Goal: Information Seeking & Learning: Compare options

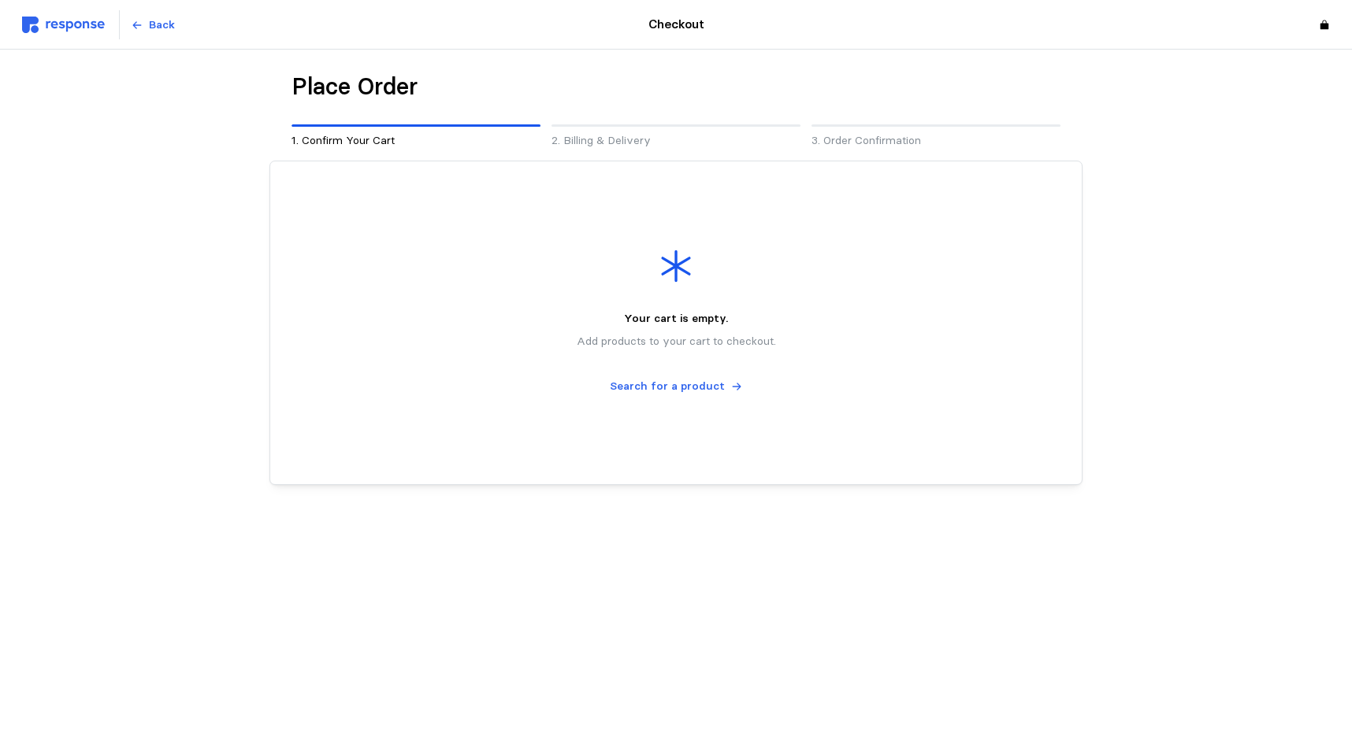
click at [71, 20] on img at bounding box center [63, 25] width 83 height 17
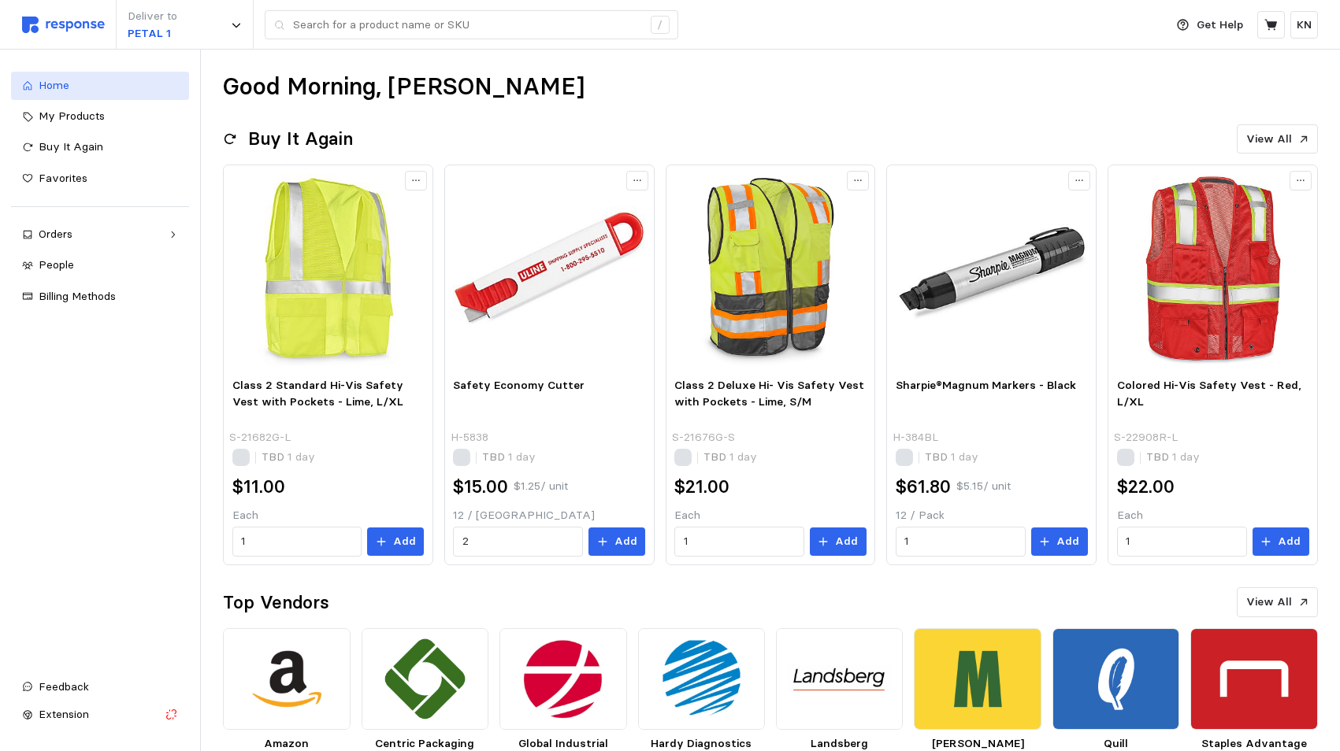
click at [45, 83] on span "Home" at bounding box center [54, 85] width 31 height 14
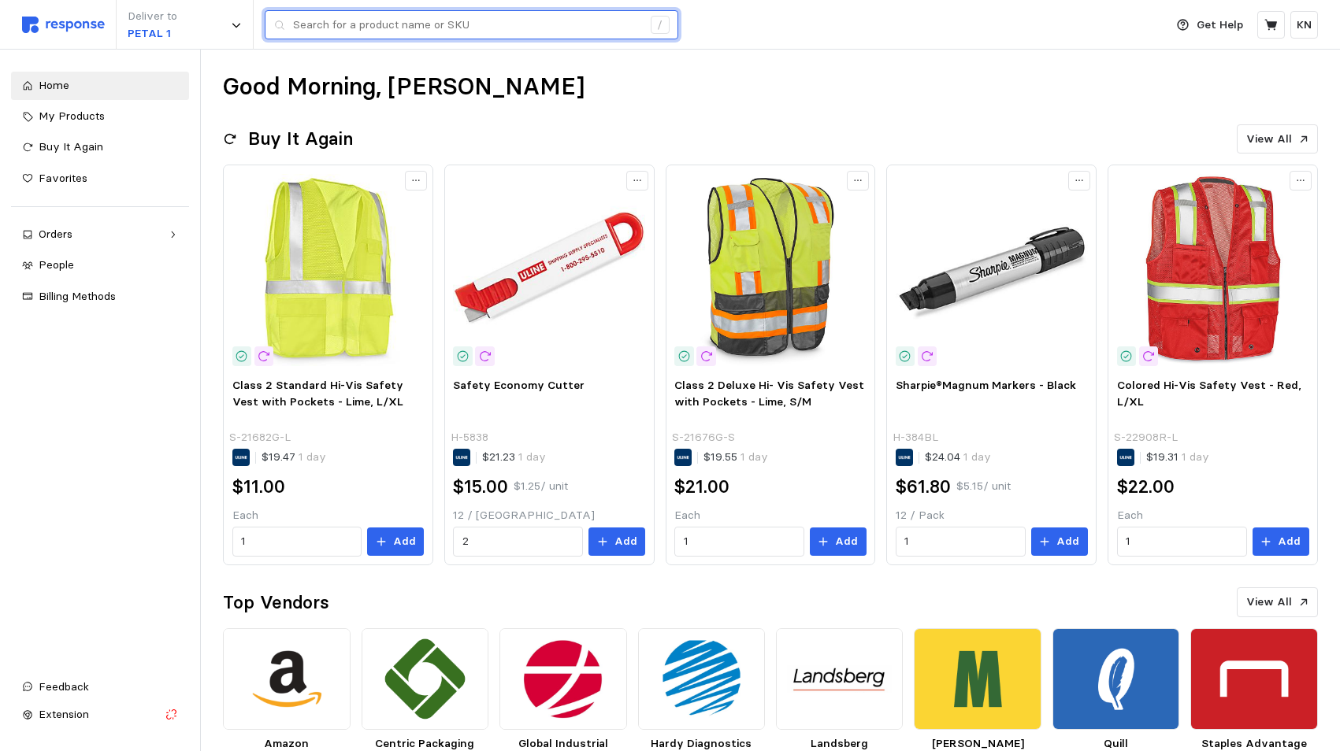
click at [368, 26] on input "text" at bounding box center [467, 25] width 349 height 28
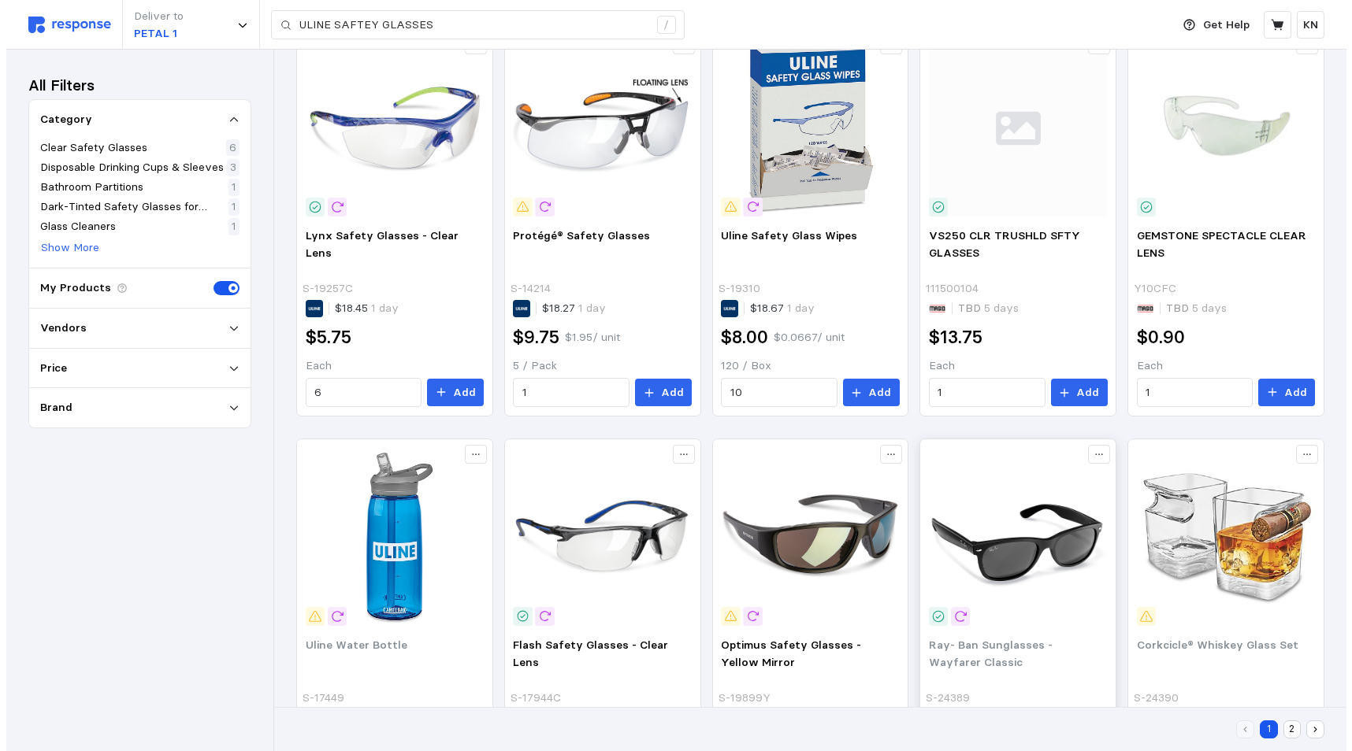
scroll to position [316, 0]
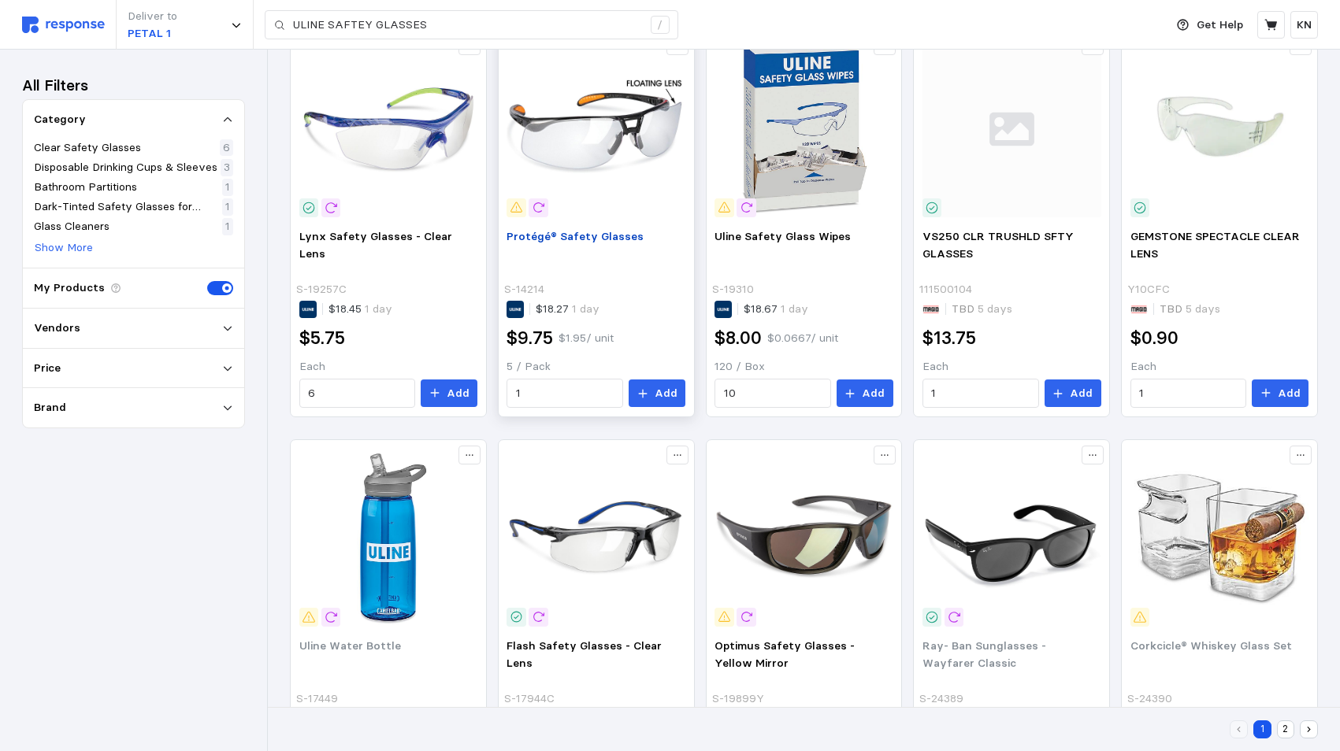
click at [581, 235] on span "Protégé® Safety Glasses" at bounding box center [574, 236] width 137 height 14
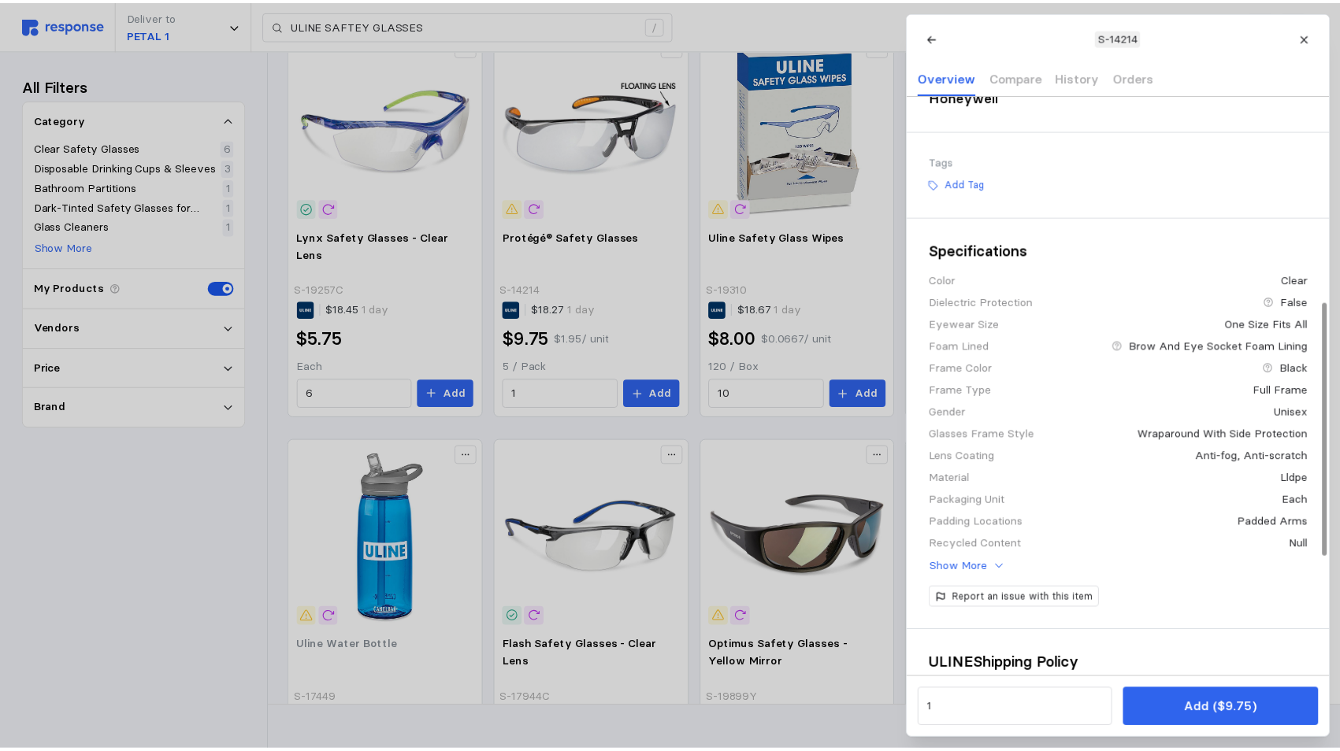
scroll to position [551, 0]
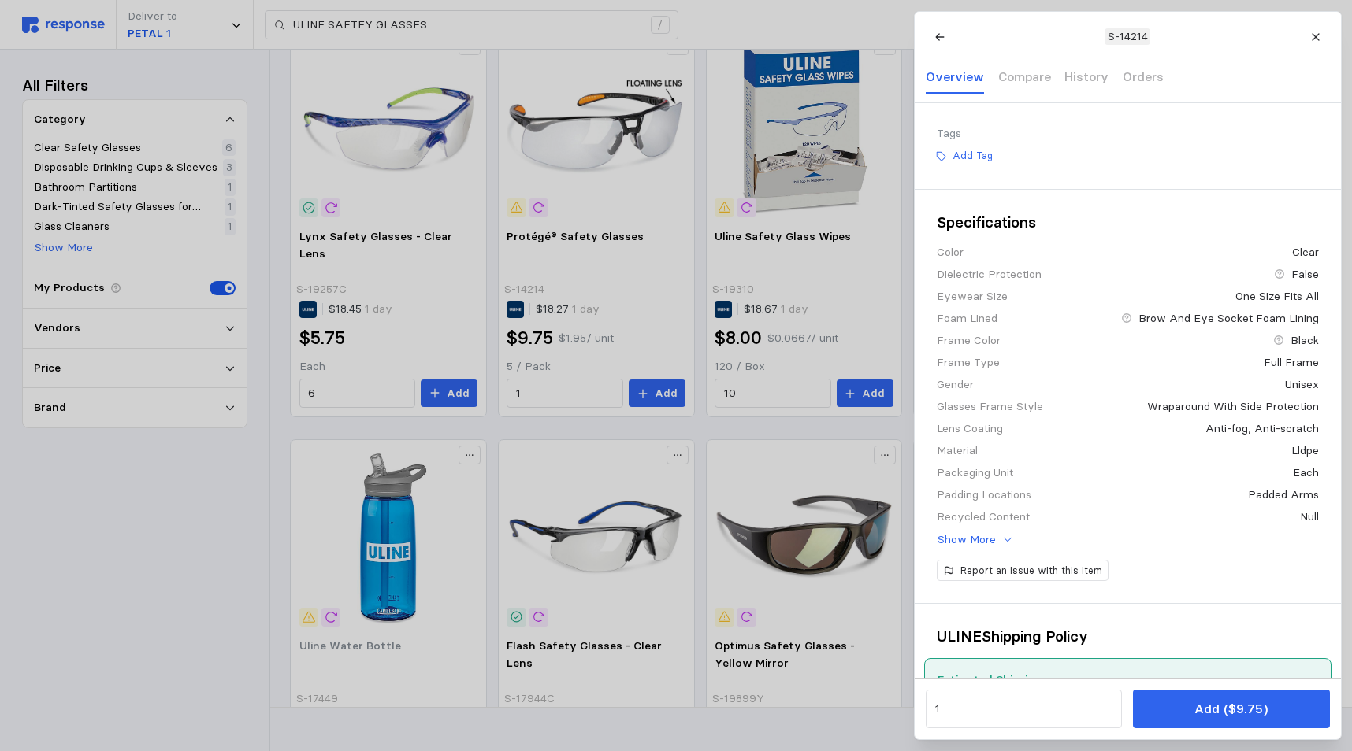
click at [614, 537] on div at bounding box center [676, 375] width 1352 height 751
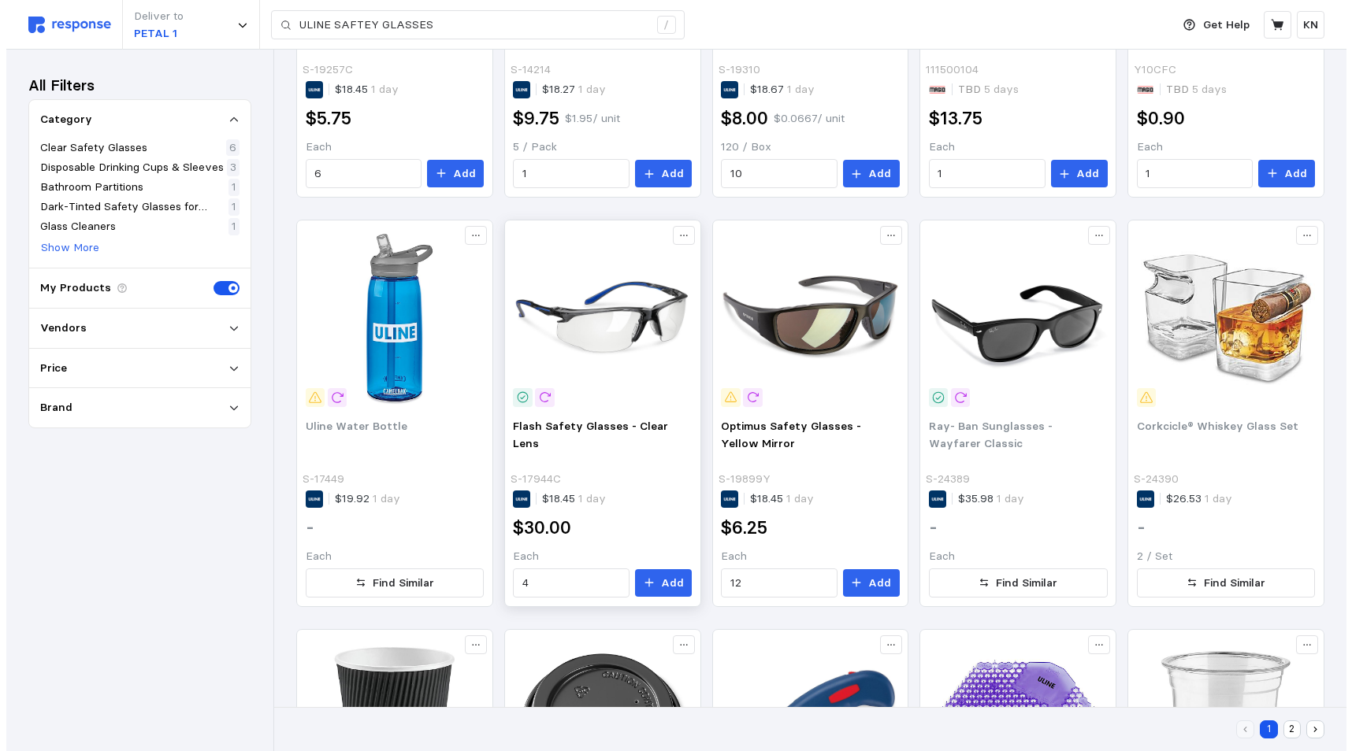
scroll to position [552, 0]
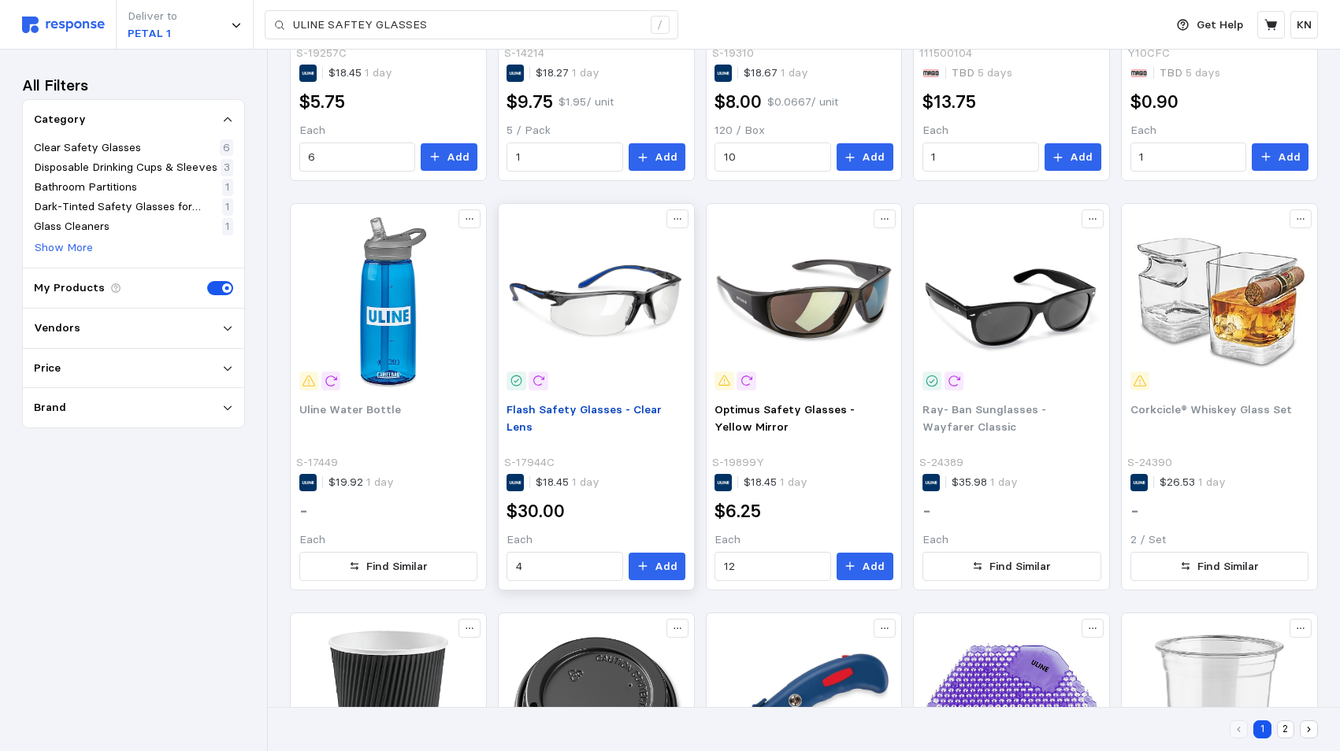
click at [595, 408] on span "Flash Safety Glasses - Clear Lens" at bounding box center [583, 419] width 155 height 32
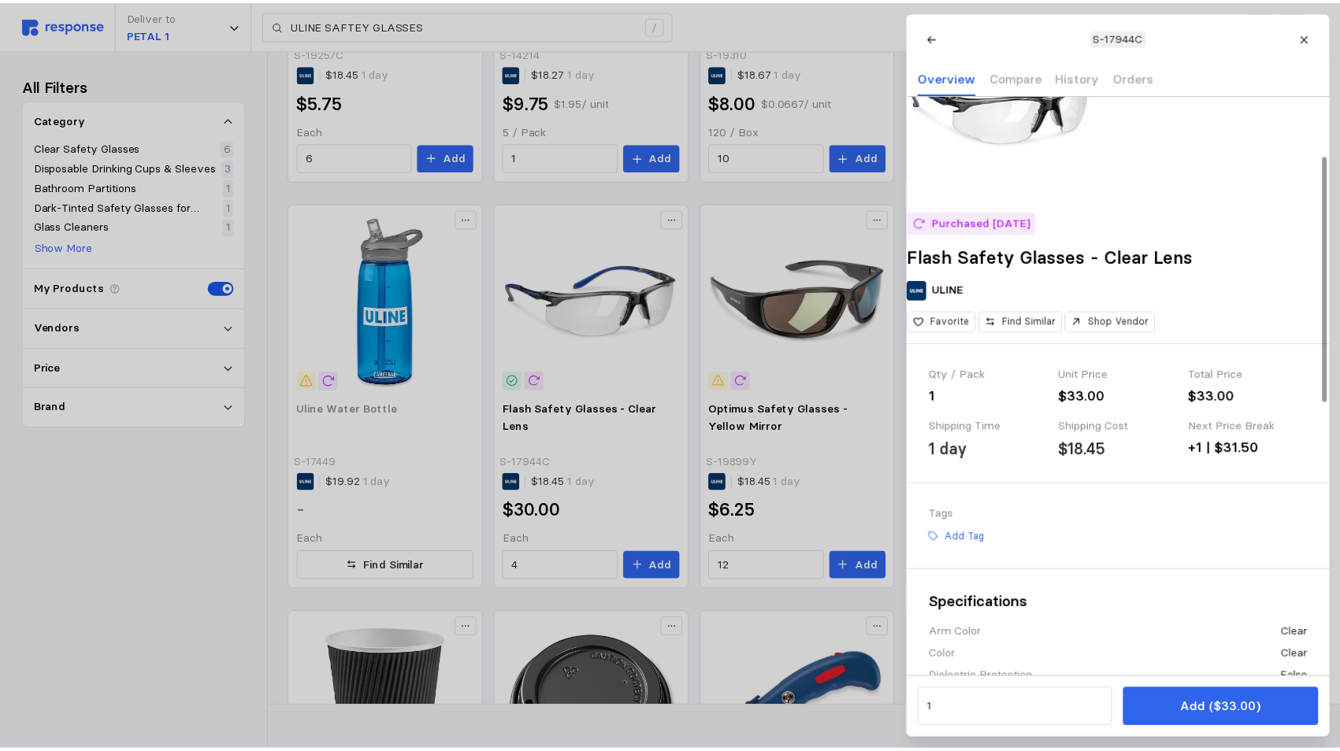
scroll to position [158, 0]
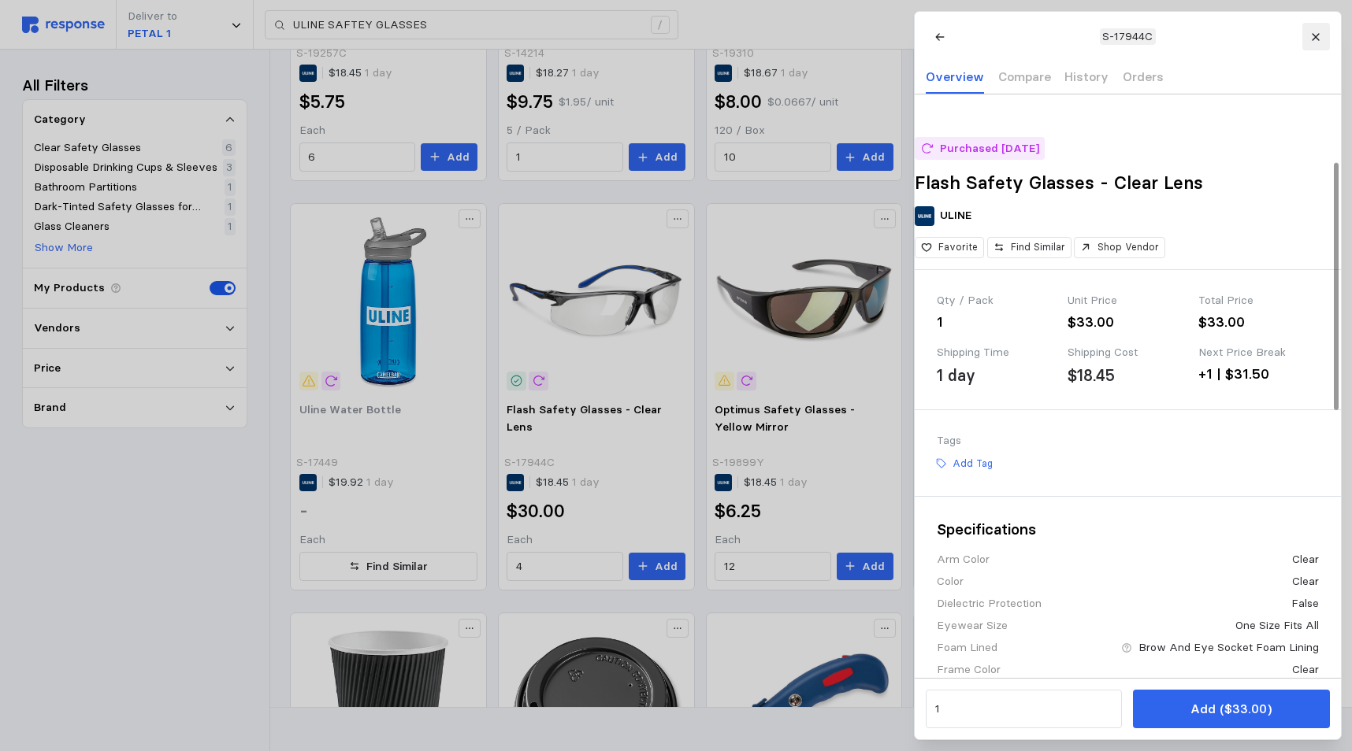
click at [1312, 34] on icon at bounding box center [1315, 37] width 11 height 11
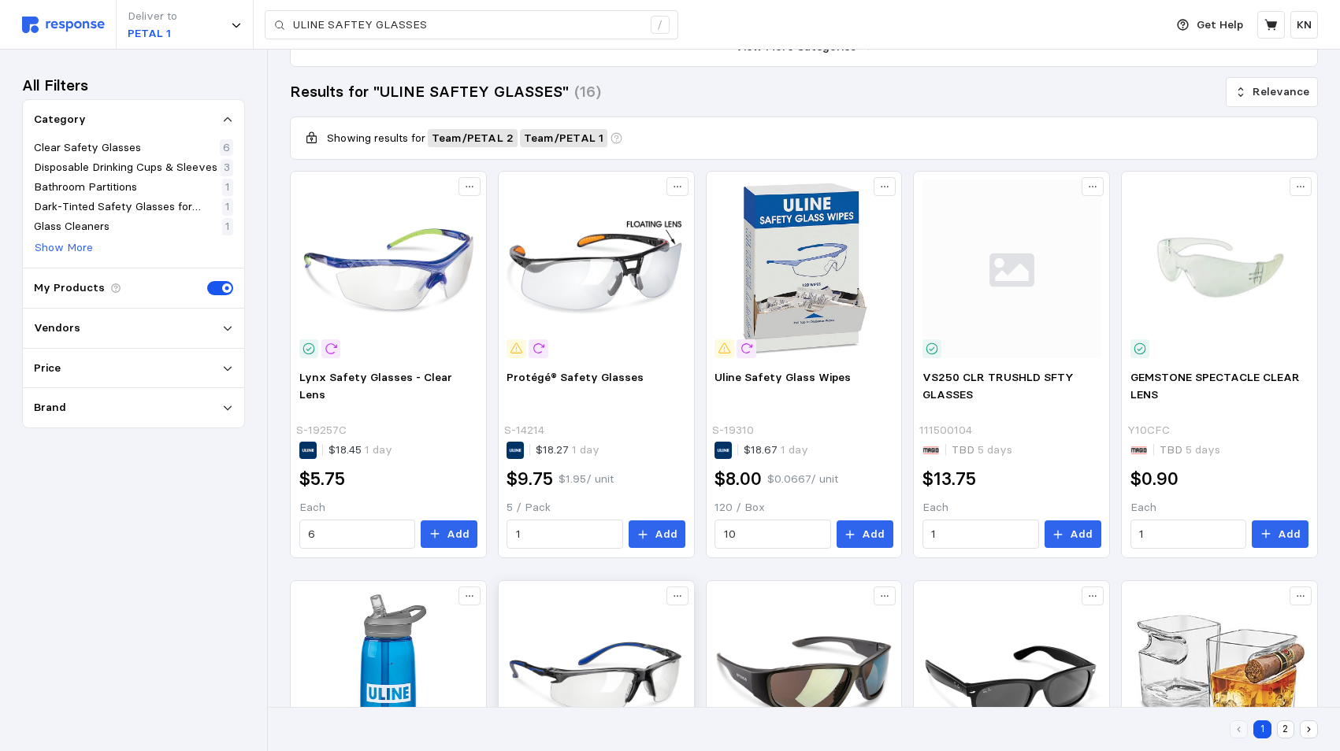
scroll to position [158, 0]
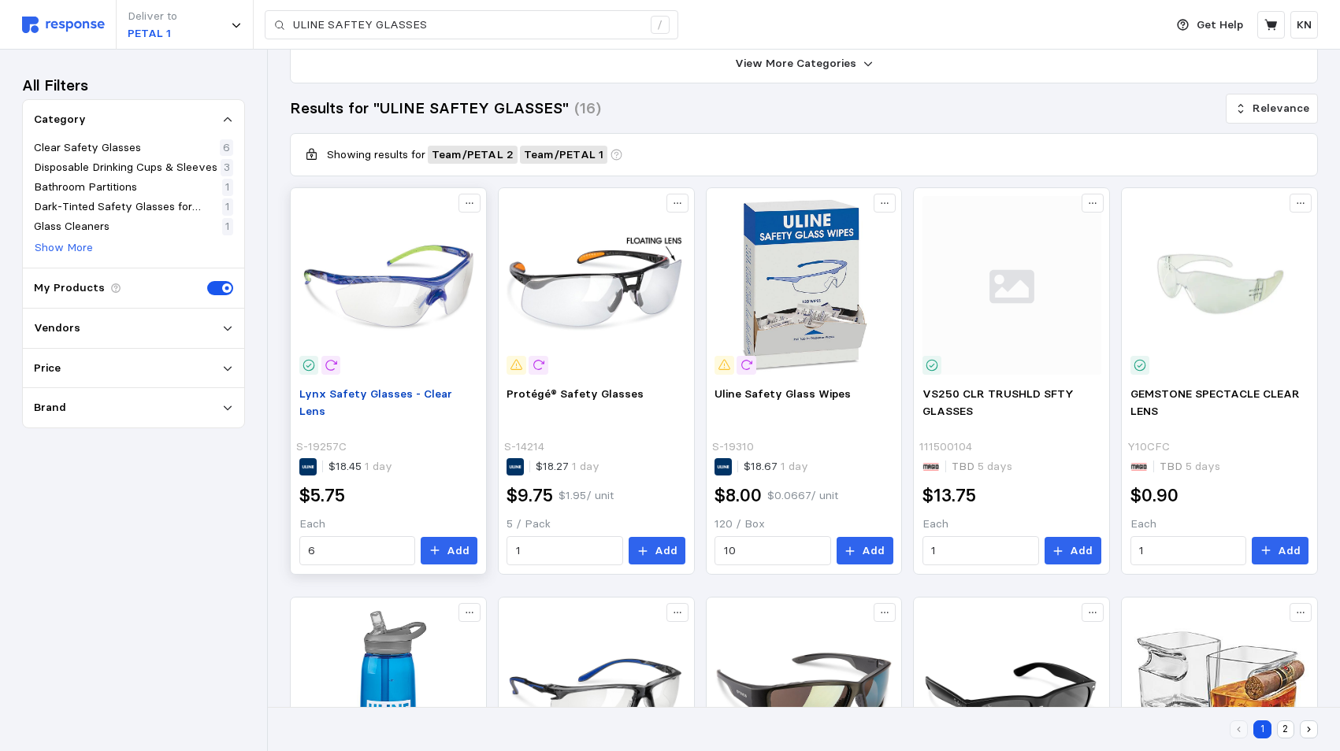
click at [376, 395] on span "Lynx Safety Glasses - Clear Lens" at bounding box center [375, 403] width 153 height 32
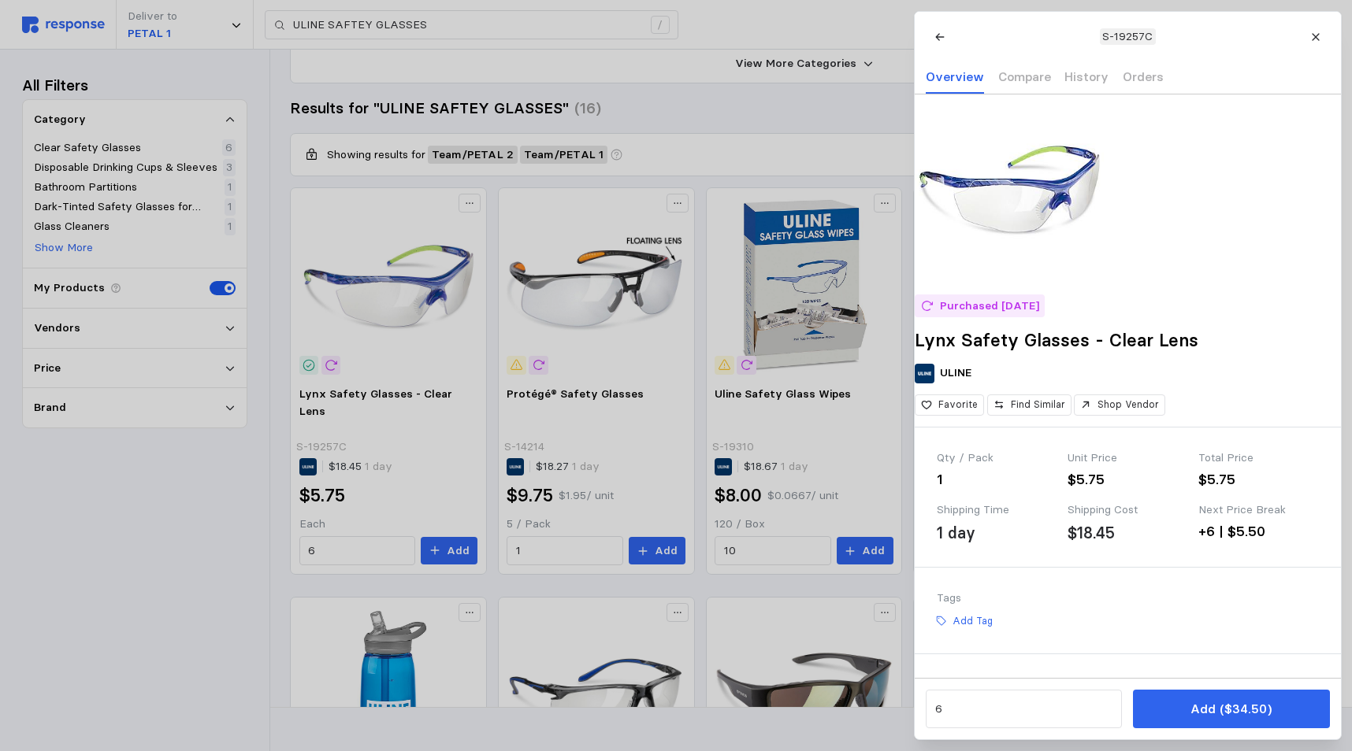
drag, startPoint x: 456, startPoint y: 28, endPoint x: 343, endPoint y: 17, distance: 113.1
click at [343, 17] on div at bounding box center [676, 375] width 1352 height 751
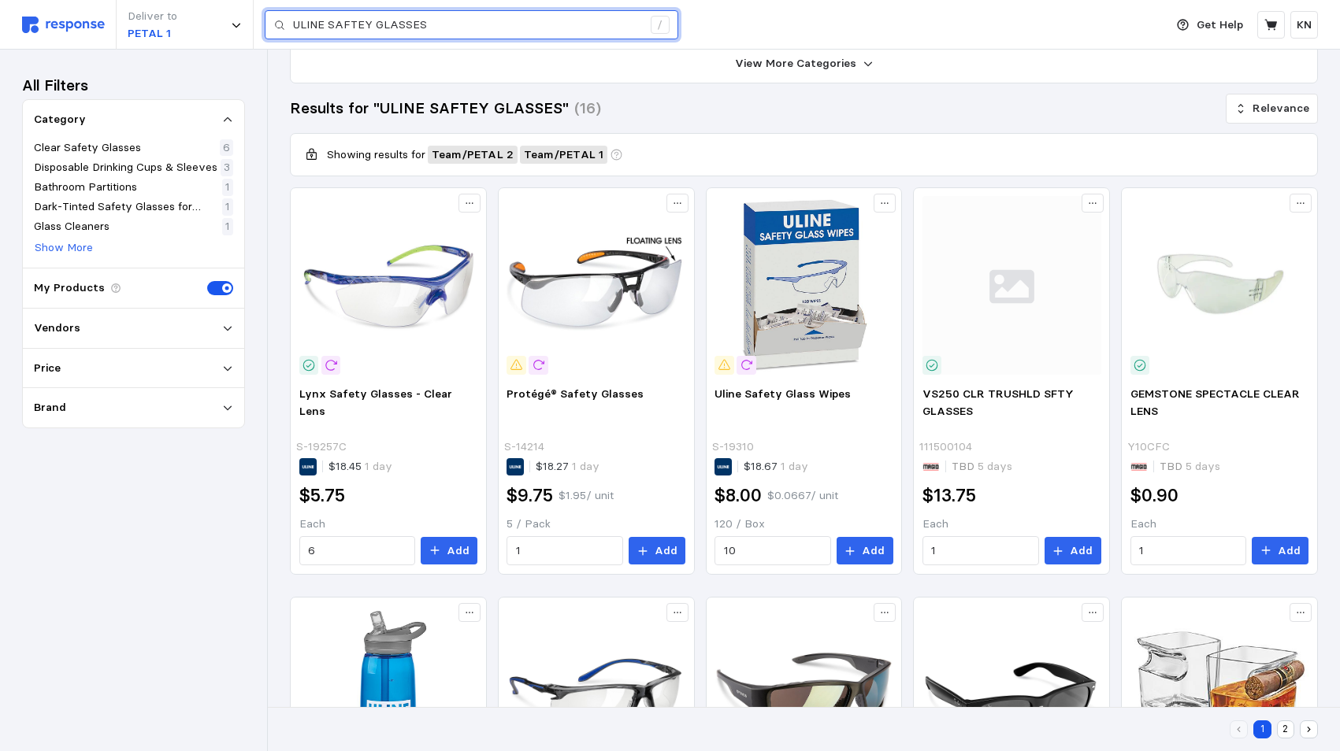
drag, startPoint x: 429, startPoint y: 25, endPoint x: 270, endPoint y: 20, distance: 158.4
click at [270, 20] on div "ULINE SAFTEY GLASSES /" at bounding box center [472, 25] width 414 height 30
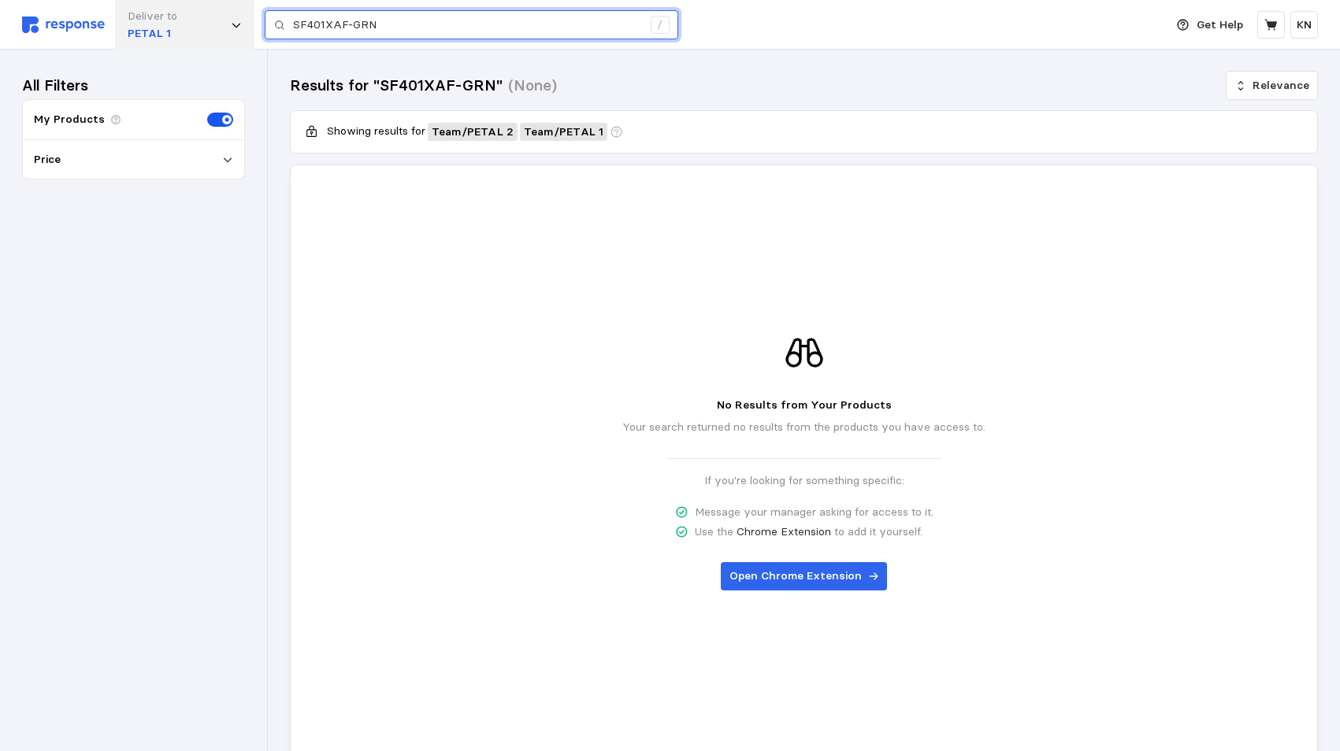
drag, startPoint x: 373, startPoint y: 25, endPoint x: 226, endPoint y: 21, distance: 147.4
click at [226, 21] on div "Deliver to PETAL 1 SF401XAF-GRN /" at bounding box center [589, 25] width 1134 height 50
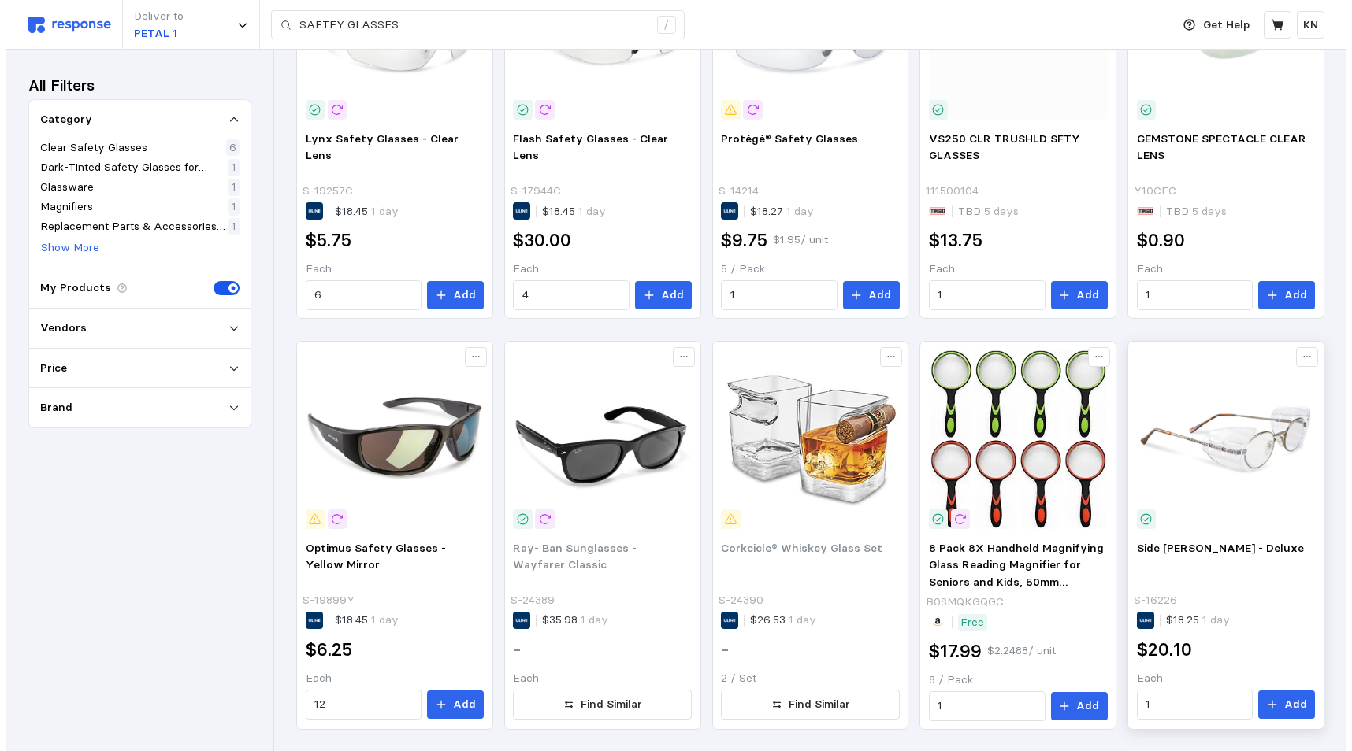
scroll to position [41, 0]
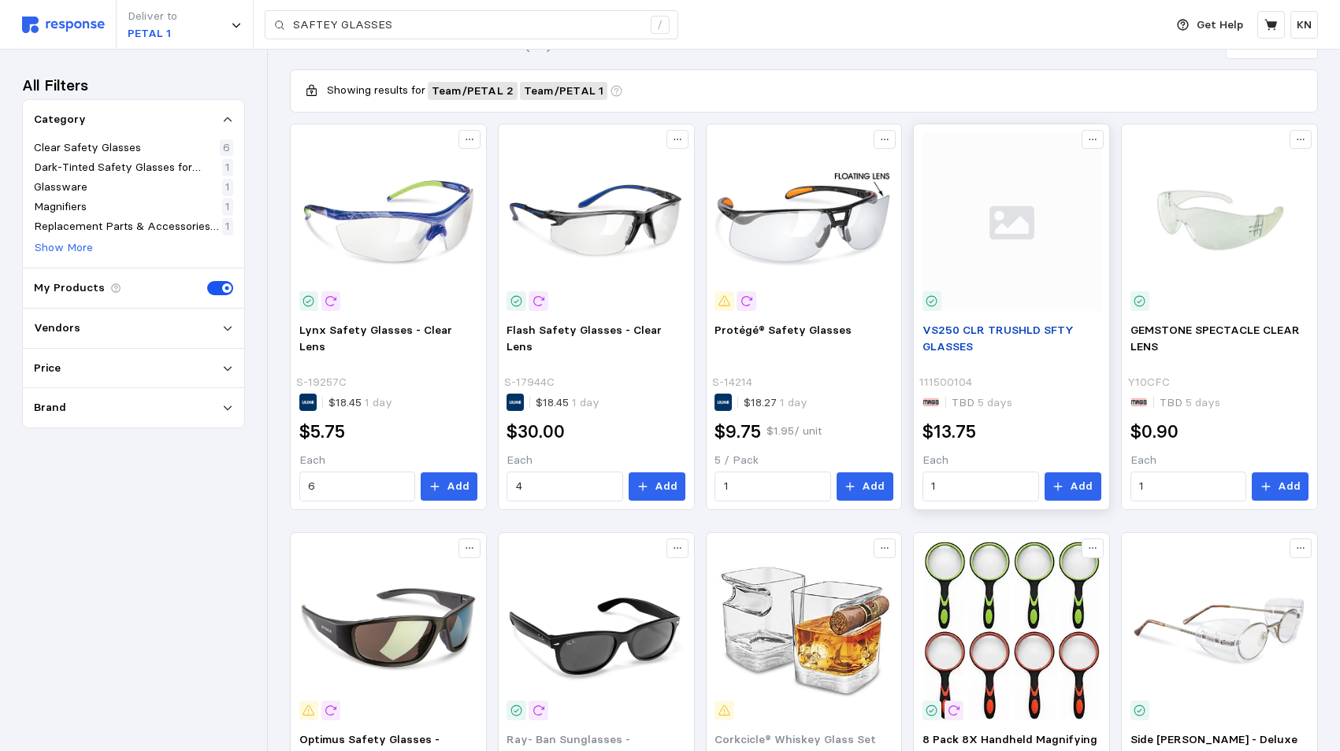
click at [985, 339] on p "VS250 CLR TRUSHLD SFTY GLASSES" at bounding box center [1011, 347] width 179 height 50
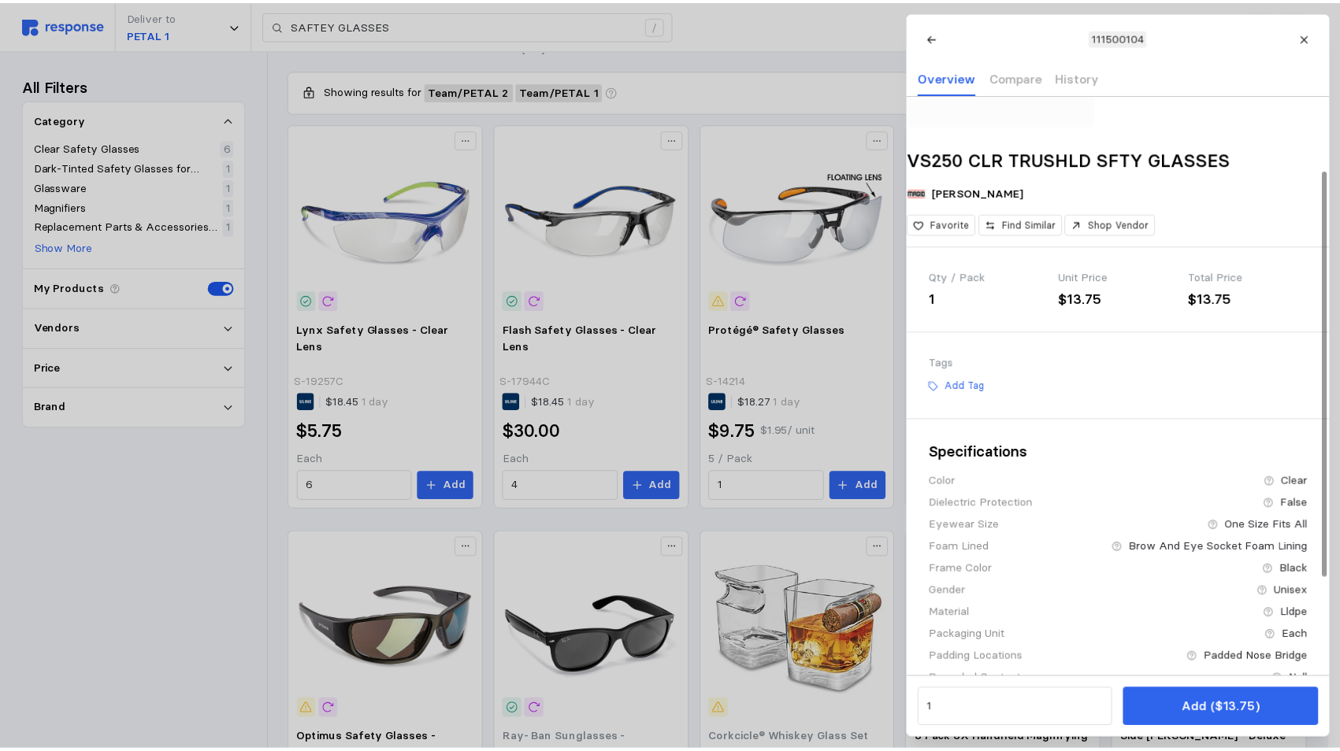
scroll to position [0, 0]
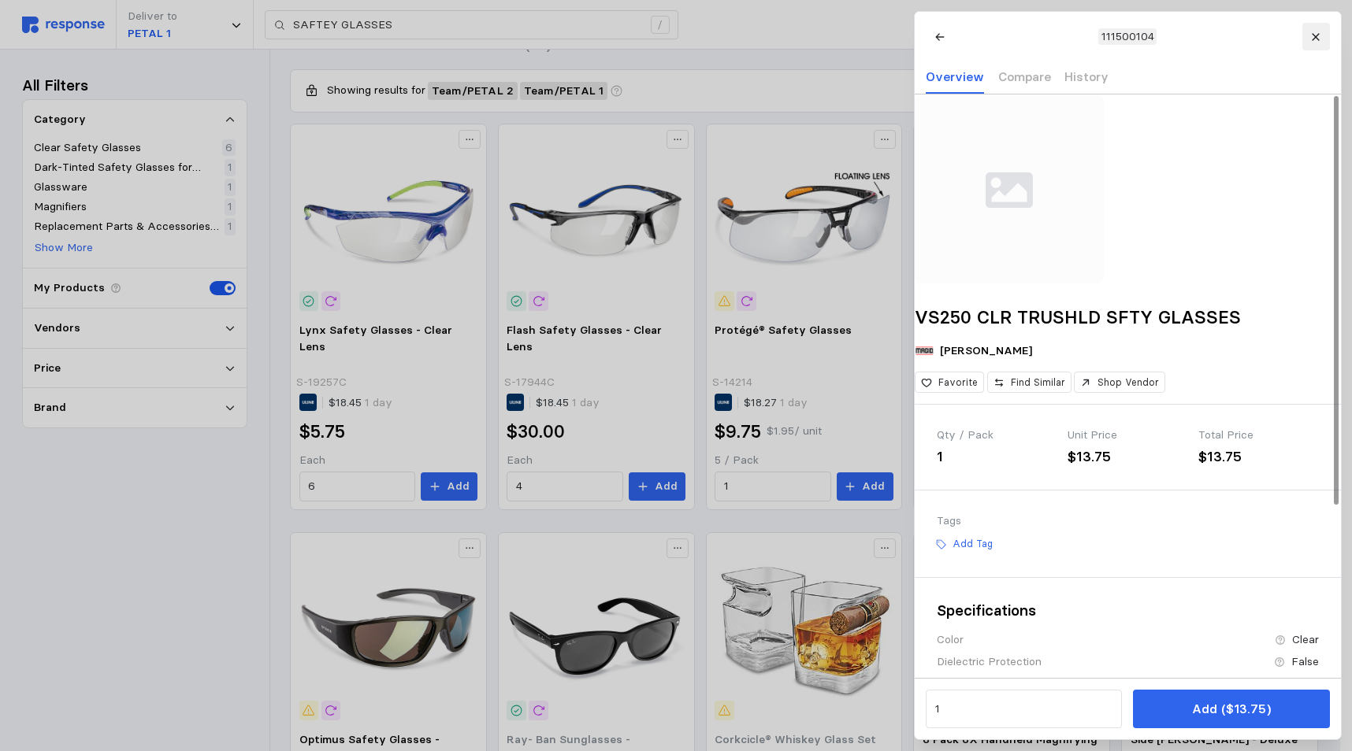
click at [1315, 35] on icon at bounding box center [1315, 37] width 11 height 11
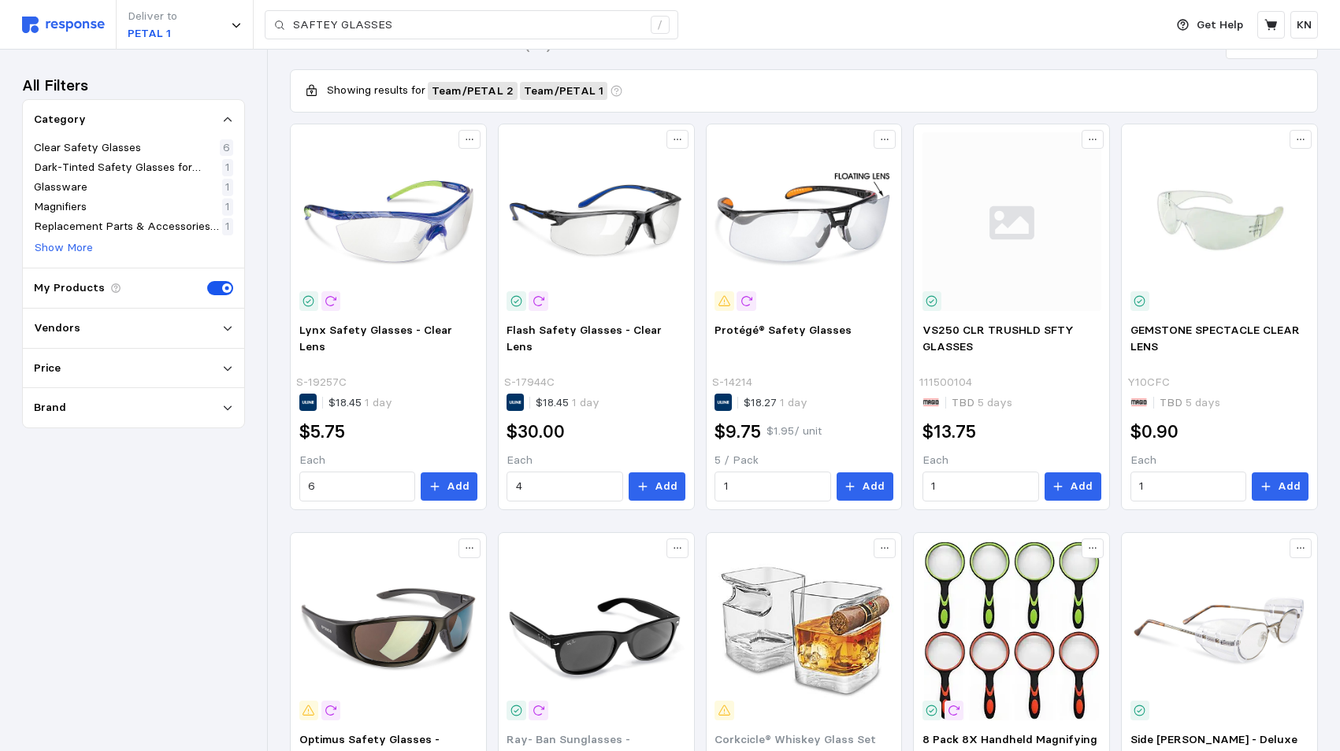
click at [791, 21] on div "Deliver to PETAL 1 SAFTEY GLASSES /" at bounding box center [589, 25] width 1134 height 50
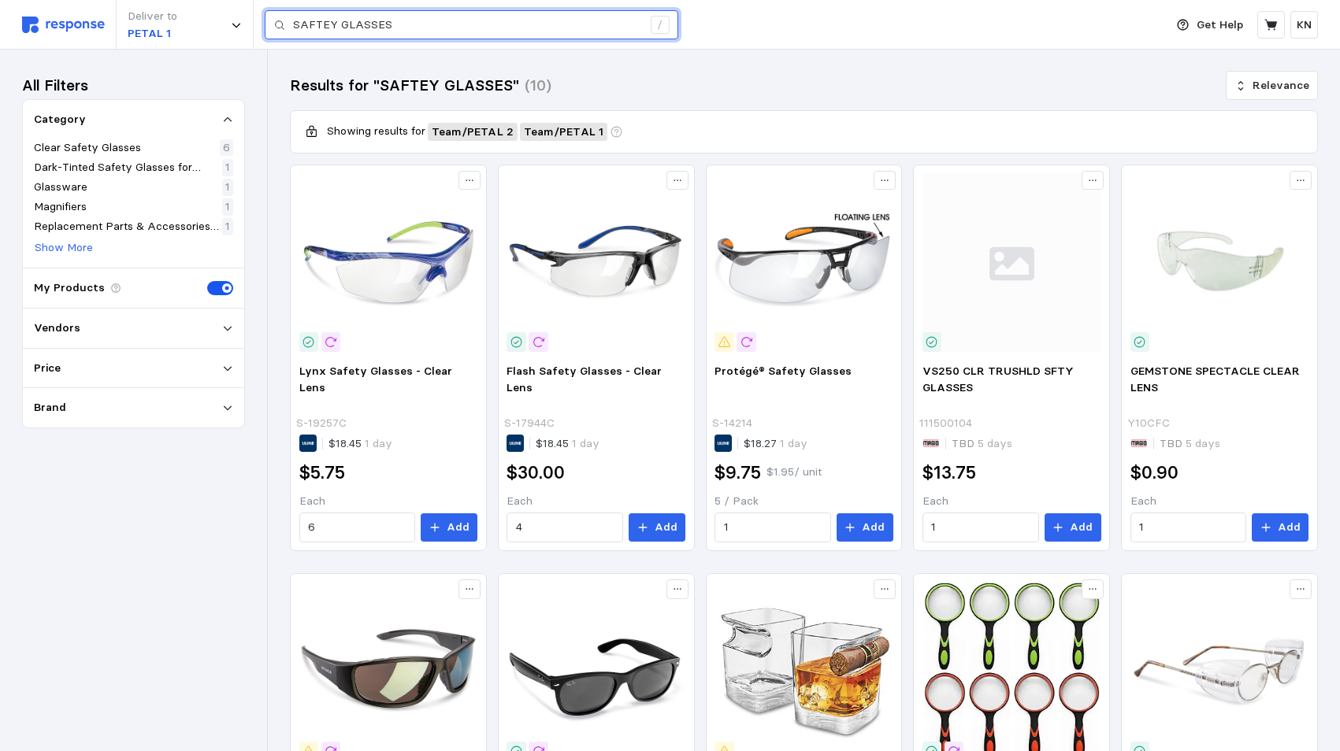
drag, startPoint x: 408, startPoint y: 27, endPoint x: 480, endPoint y: 65, distance: 81.0
click at [409, 27] on input "SAFTEY GLASSES" at bounding box center [467, 25] width 349 height 28
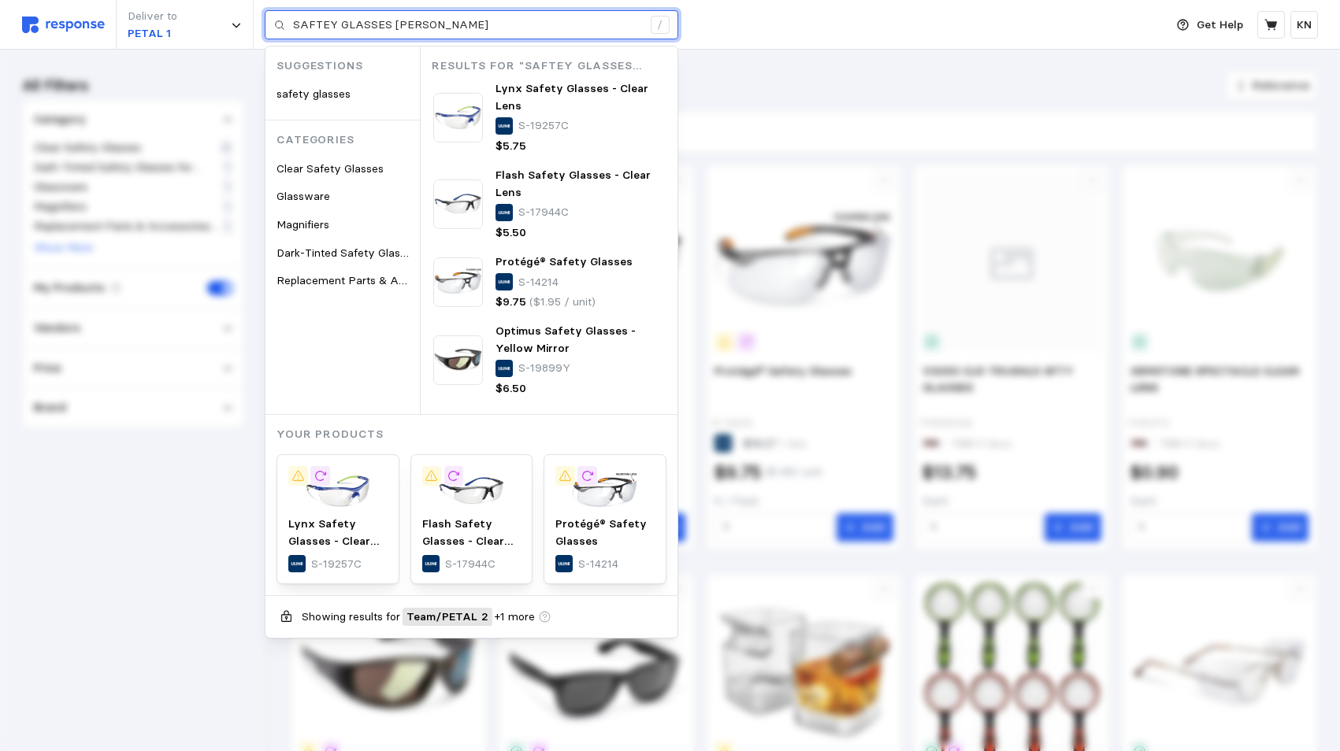
type input "SAFTEY GLASSES [PERSON_NAME]"
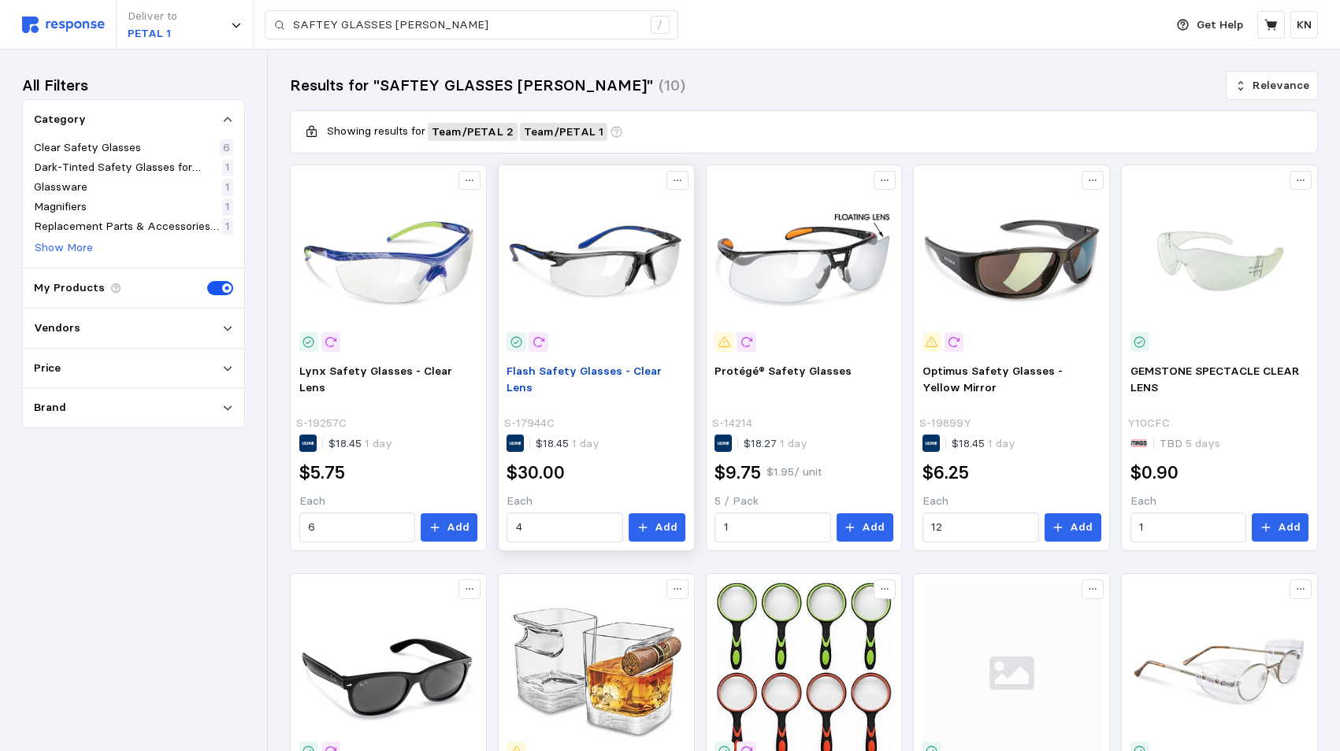
click at [575, 372] on span "Flash Safety Glasses - Clear Lens" at bounding box center [583, 380] width 155 height 32
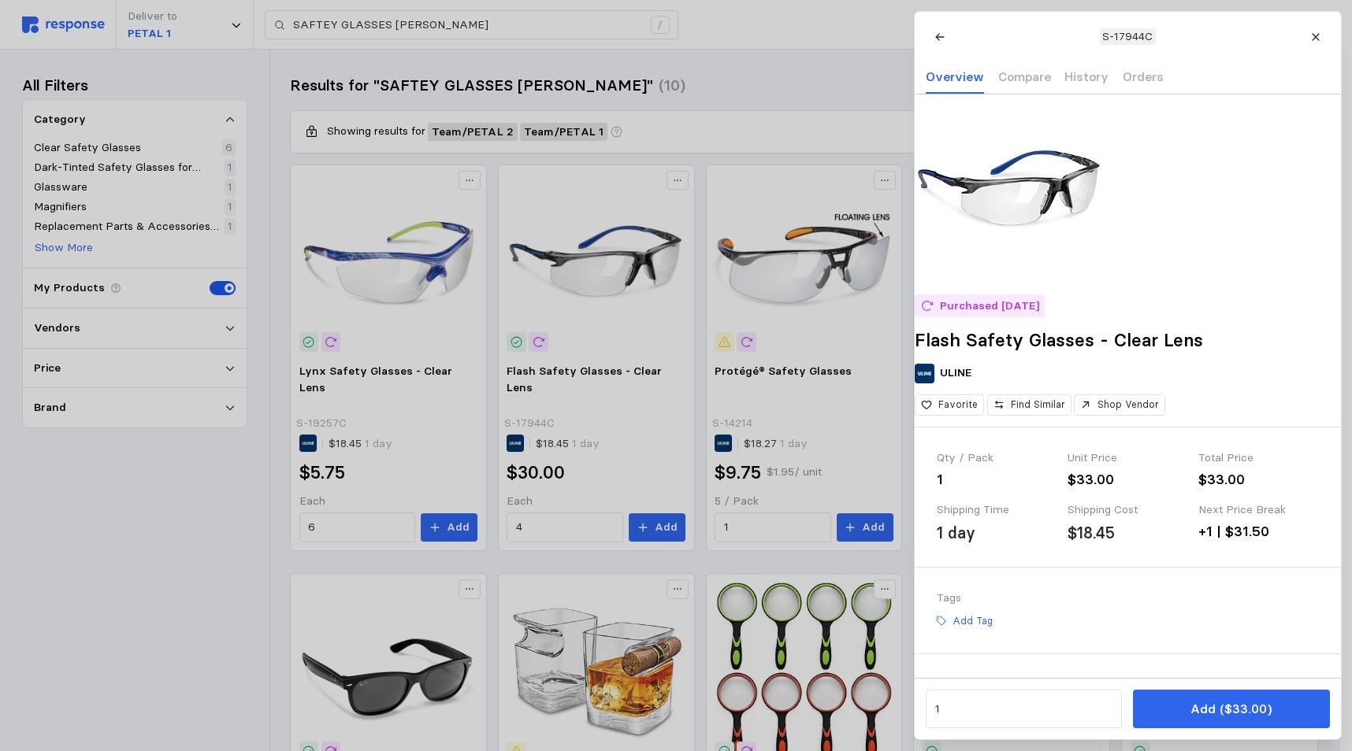
click at [373, 374] on div at bounding box center [676, 375] width 1352 height 751
